Goal: Information Seeking & Learning: Learn about a topic

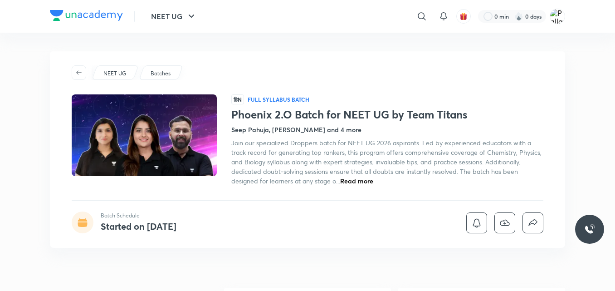
click at [558, 67] on div "NEET UG Batches हिN Full Syllabus Batch Phoenix 2.O Batch for NEET UG by Team T…" at bounding box center [307, 149] width 515 height 197
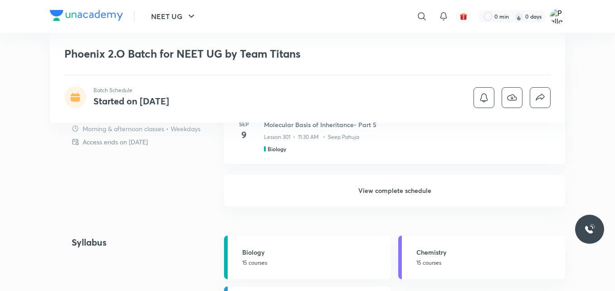
scroll to position [725, 0]
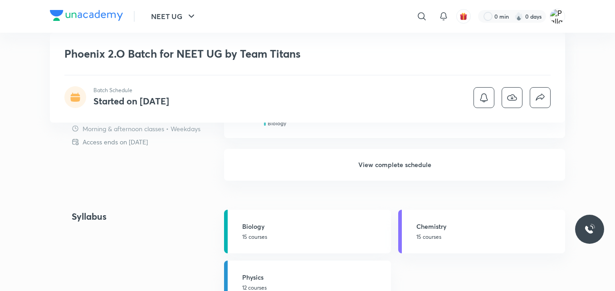
click at [420, 162] on h6 "View complete schedule" at bounding box center [394, 165] width 341 height 32
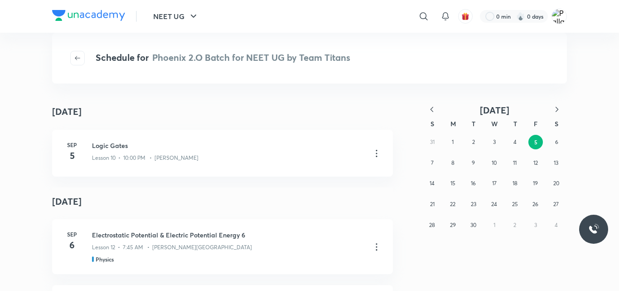
click at [432, 112] on icon "button" at bounding box center [431, 109] width 9 height 9
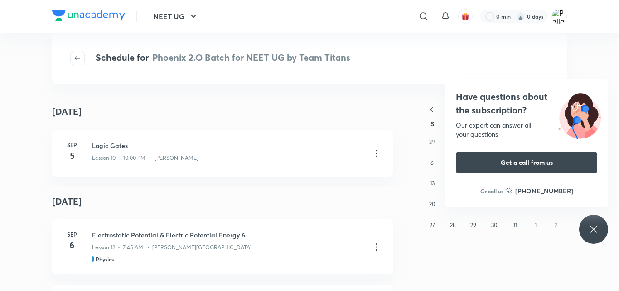
click at [599, 226] on icon at bounding box center [593, 228] width 11 height 11
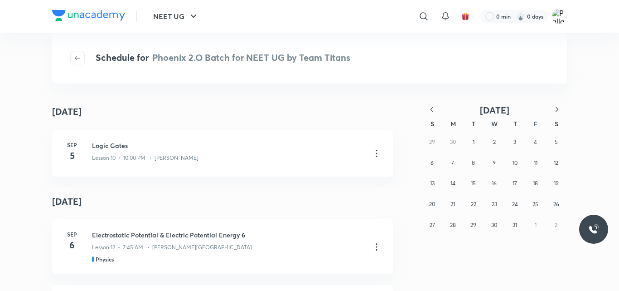
click at [558, 111] on icon "button" at bounding box center [557, 109] width 9 height 9
click at [436, 109] on icon "button" at bounding box center [431, 109] width 9 height 9
click at [532, 141] on button "4" at bounding box center [536, 142] width 15 height 15
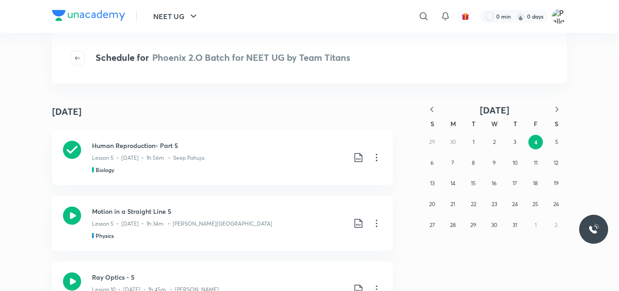
click at [555, 111] on icon "button" at bounding box center [557, 109] width 9 height 9
click at [471, 161] on button "5" at bounding box center [473, 162] width 15 height 15
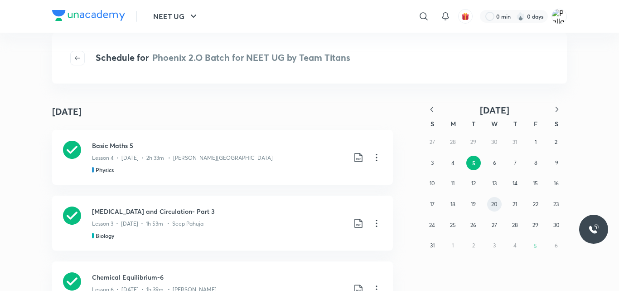
click at [493, 202] on abbr "20" at bounding box center [494, 203] width 6 height 7
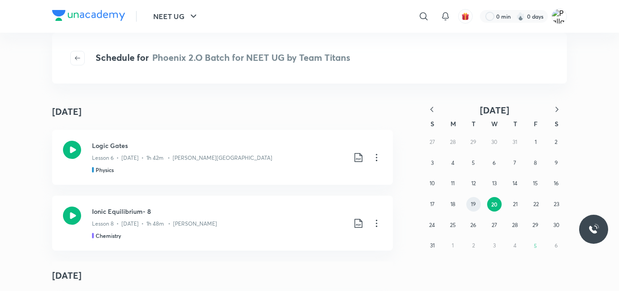
click at [476, 202] on abbr "19" at bounding box center [473, 203] width 5 height 7
click at [534, 204] on abbr "22" at bounding box center [536, 203] width 5 height 7
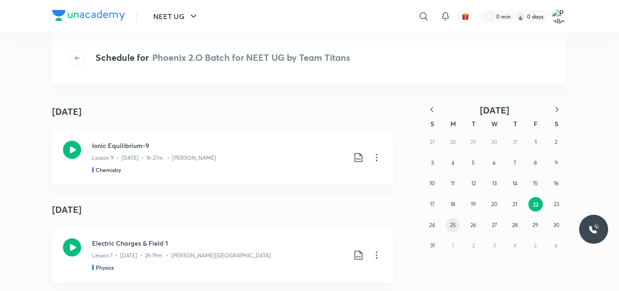
click at [452, 227] on abbr "25" at bounding box center [453, 224] width 6 height 7
